Goal: Entertainment & Leisure: Browse casually

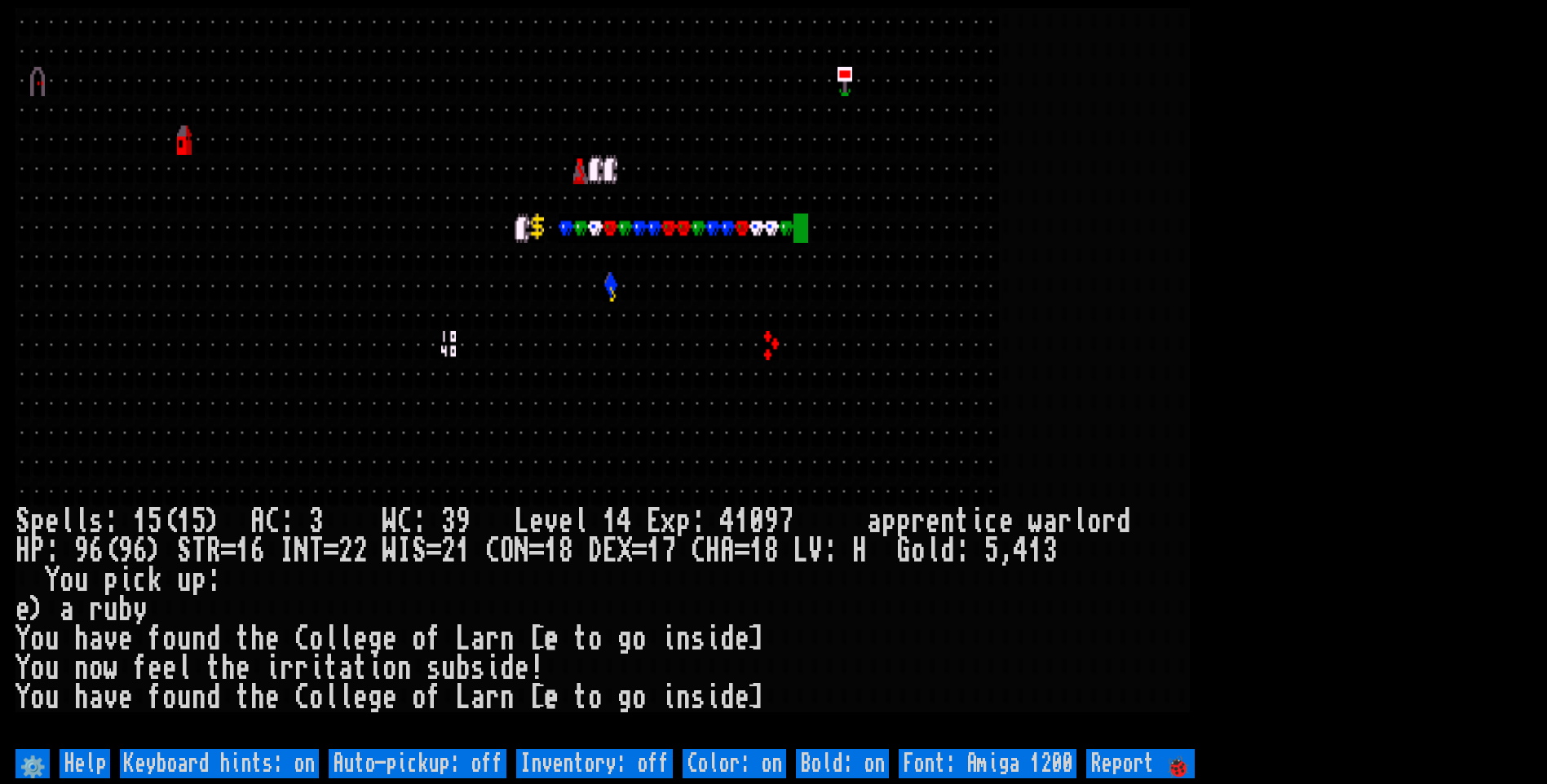
click at [425, 760] on off "Auto-pickup: off" at bounding box center [417, 763] width 178 height 29
type off "Auto-pickup: on"
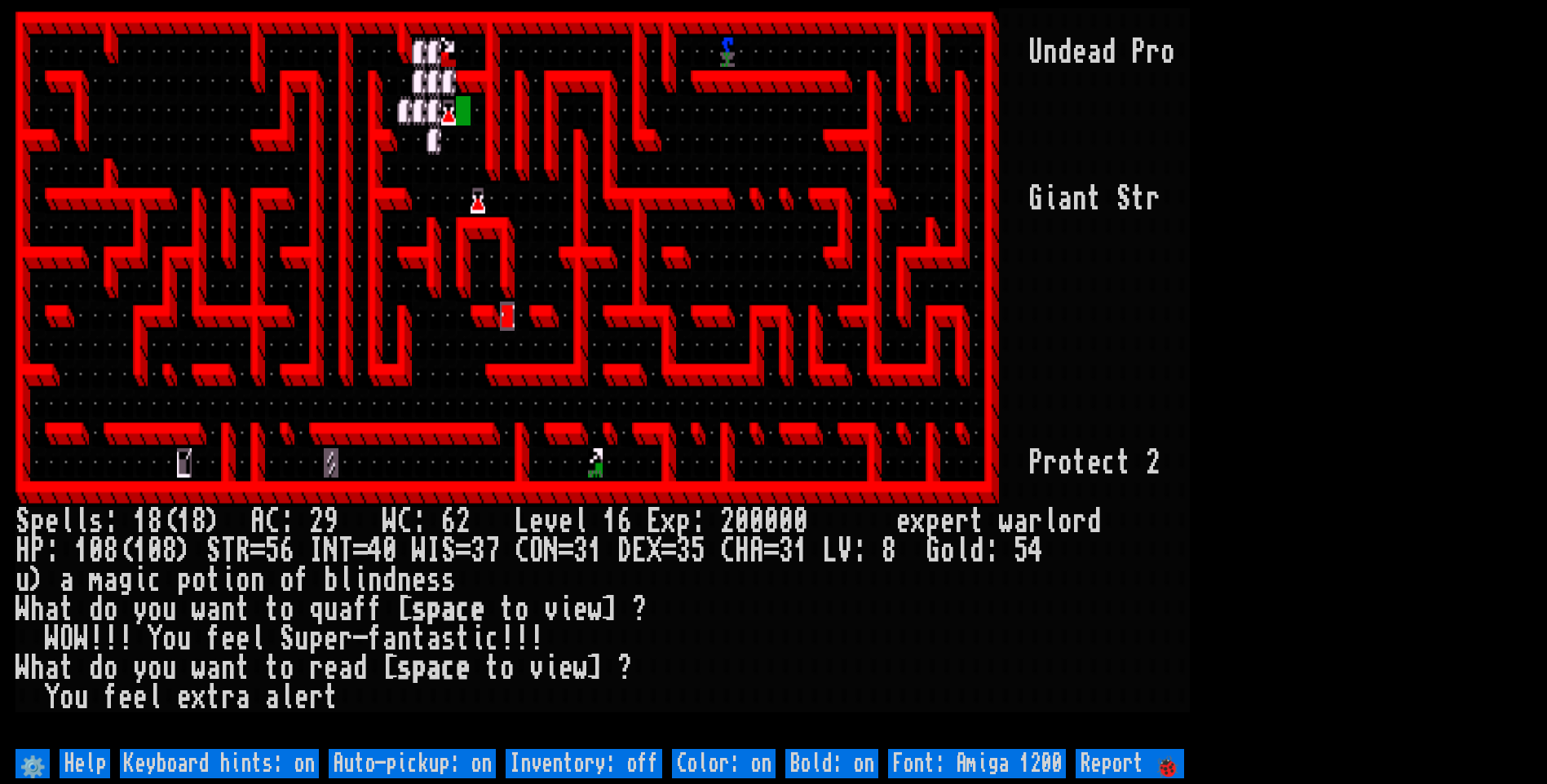
click at [427, 760] on off "Auto-pickup: on" at bounding box center [412, 763] width 168 height 29
type off "Auto-pickup: off"
